Goal: Information Seeking & Learning: Learn about a topic

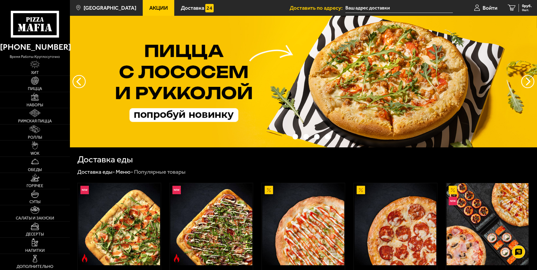
click at [152, 12] on link "Акции" at bounding box center [159, 8] width 32 height 16
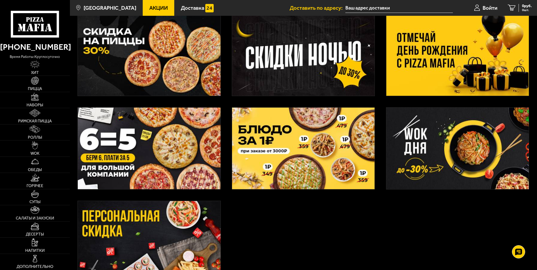
scroll to position [132, 0]
click at [279, 140] on img at bounding box center [303, 148] width 143 height 82
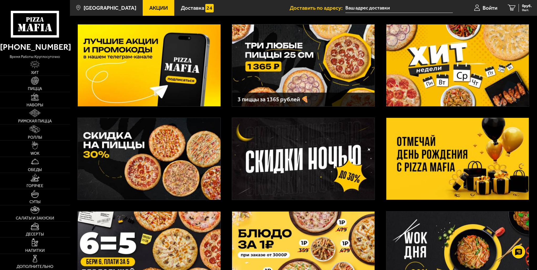
scroll to position [26, 0]
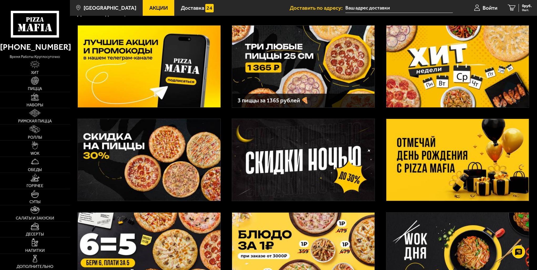
click at [455, 85] on img at bounding box center [458, 67] width 143 height 82
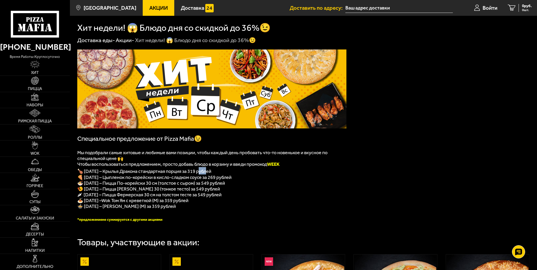
drag, startPoint x: 203, startPoint y: 172, endPoint x: 210, endPoint y: 172, distance: 7.4
click at [210, 172] on span "🍗 [DATE] – Крылья Дракона стандартная порция за 319 рублей" at bounding box center [144, 171] width 134 height 6
drag, startPoint x: 261, startPoint y: 164, endPoint x: 288, endPoint y: 163, distance: 26.6
click at [288, 163] on p "Чтобы воспользоваться предложением, просто добавь блюдо в корзину и введи промо…" at bounding box center [211, 164] width 269 height 6
click at [286, 165] on p "Чтобы воспользоваться предложением, просто добавь блюдо в корзину и введи промо…" at bounding box center [211, 164] width 269 height 6
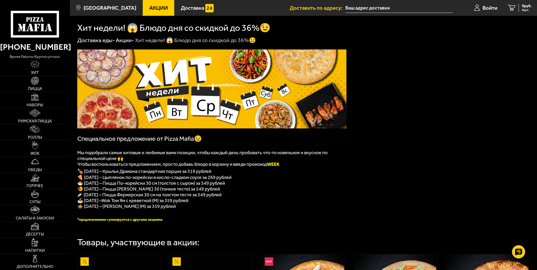
drag, startPoint x: 284, startPoint y: 165, endPoint x: 270, endPoint y: 165, distance: 13.7
click at [270, 165] on p "Чтобы воспользоваться предложением, просто добавь блюдо в корзину и введи промо…" at bounding box center [211, 164] width 269 height 6
click at [258, 165] on span "Чтобы воспользоваться предложением, просто добавь блюдо в корзину и введи промо…" at bounding box center [178, 164] width 203 height 6
drag, startPoint x: 122, startPoint y: 173, endPoint x: 154, endPoint y: 173, distance: 31.8
click at [154, 173] on span "🍗 [DATE] – Крылья Дракона стандартная порция за 319 рублей" at bounding box center [144, 171] width 134 height 6
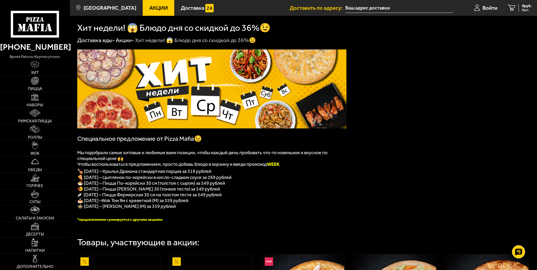
click at [155, 173] on span "🍗 [DATE] – Крылья Дракона стандартная порция за 319 рублей" at bounding box center [144, 171] width 134 height 6
